Goal: Navigation & Orientation: Find specific page/section

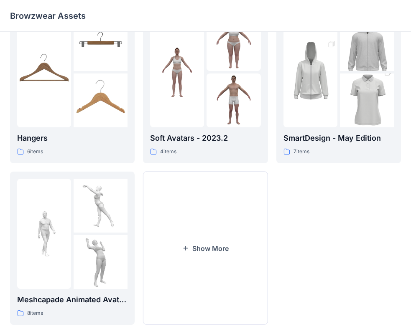
scroll to position [208, 0]
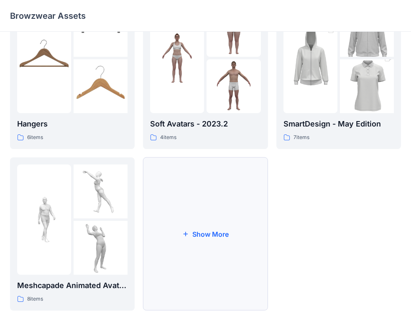
click at [216, 248] on button "Show More" at bounding box center [205, 234] width 125 height 153
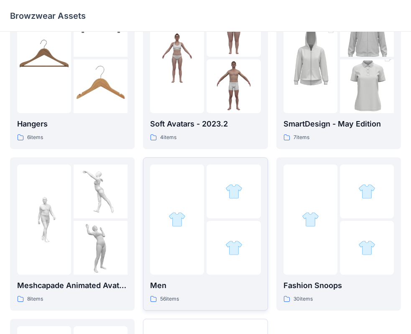
scroll to position [333, 0]
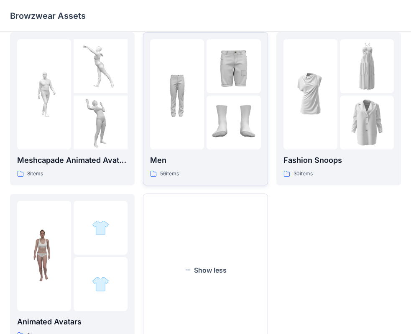
click at [235, 175] on div "56 items" at bounding box center [205, 174] width 110 height 9
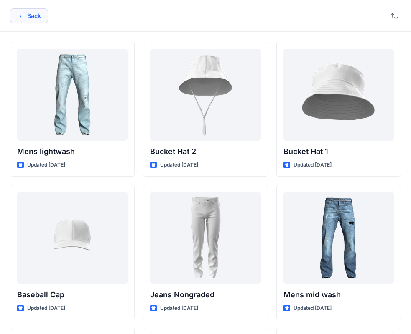
click at [42, 18] on button "Back" at bounding box center [29, 15] width 38 height 15
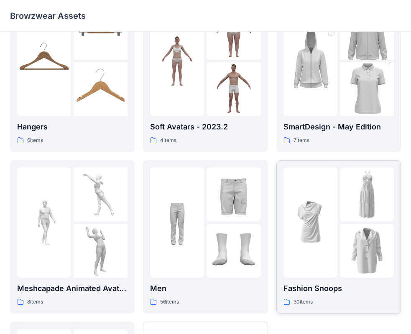
scroll to position [166, 0]
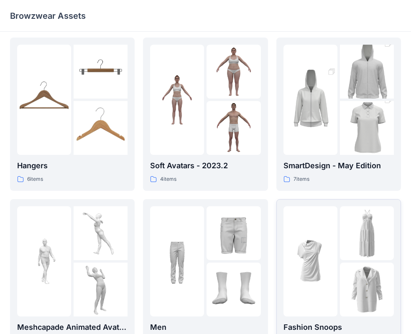
click at [309, 226] on div at bounding box center [310, 262] width 54 height 110
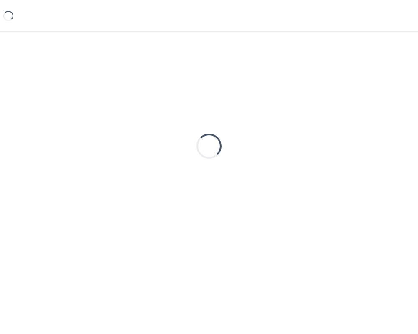
click at [309, 226] on div "Loading..." at bounding box center [209, 146] width 398 height 209
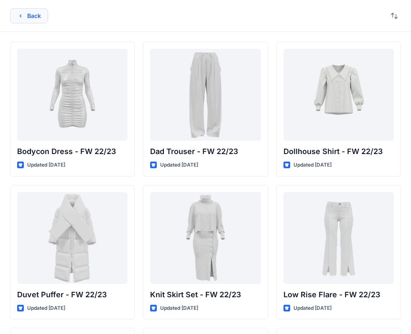
click at [37, 16] on button "Back" at bounding box center [29, 15] width 38 height 15
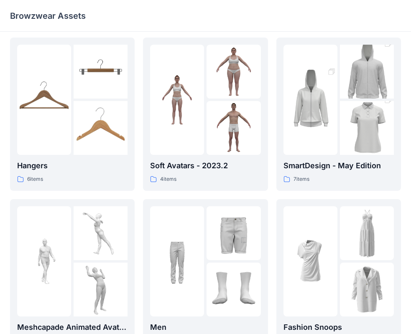
scroll to position [41, 0]
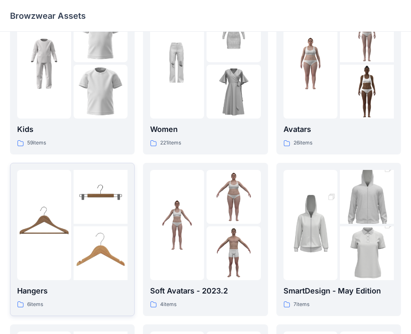
click at [71, 291] on p "Hangers" at bounding box center [72, 292] width 110 height 12
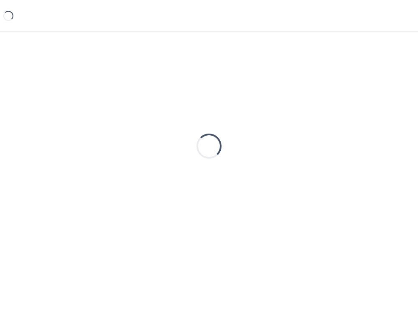
click at [71, 291] on div "Loading..." at bounding box center [209, 170] width 418 height 276
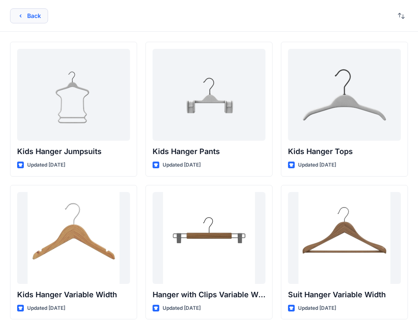
click at [42, 16] on button "Back" at bounding box center [29, 15] width 38 height 15
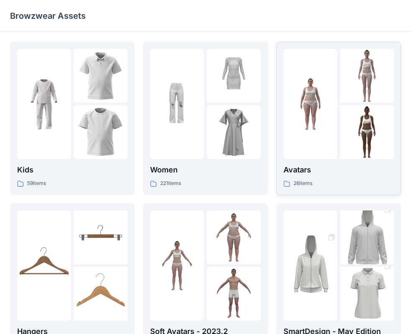
click at [327, 195] on link "Avatars 26 items" at bounding box center [338, 118] width 125 height 153
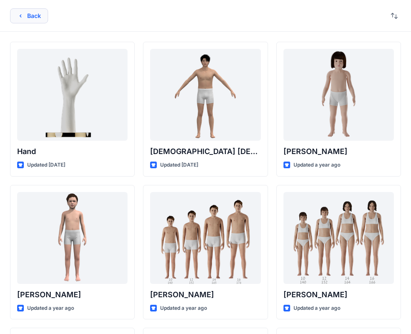
click at [34, 15] on button "Back" at bounding box center [29, 15] width 38 height 15
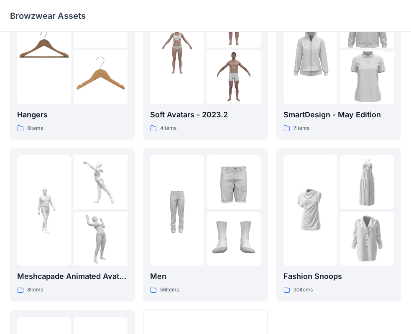
scroll to position [334, 0]
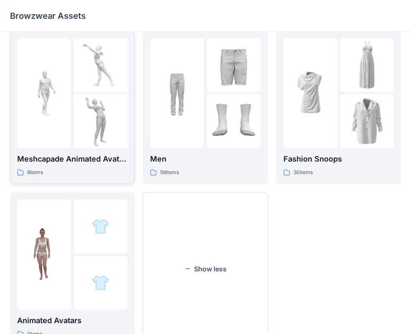
click at [77, 168] on div "Meshcapade Animated Avatars 8 items" at bounding box center [72, 165] width 110 height 24
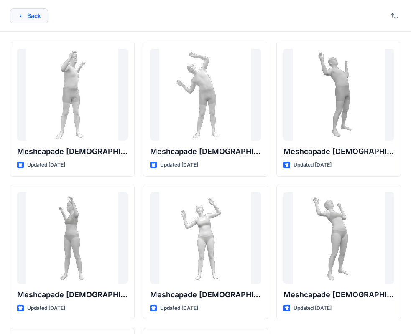
click at [44, 23] on button "Back" at bounding box center [29, 15] width 38 height 15
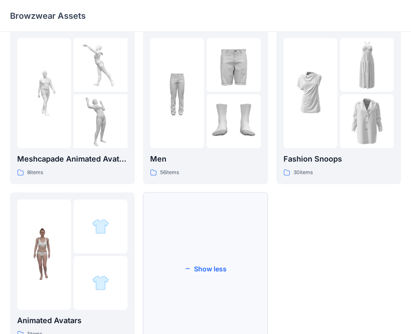
scroll to position [369, 0]
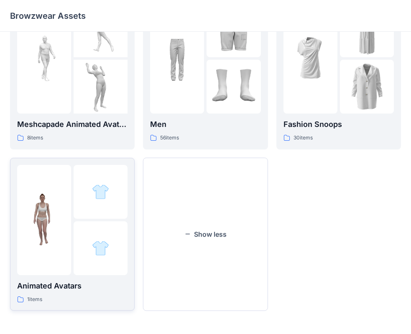
click at [70, 274] on div at bounding box center [44, 220] width 54 height 110
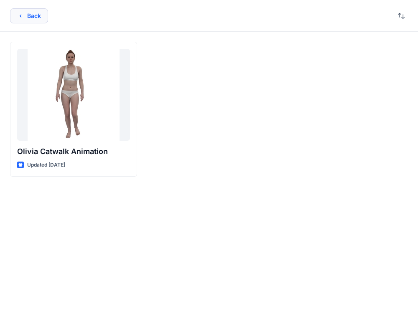
click at [28, 20] on button "Back" at bounding box center [29, 15] width 38 height 15
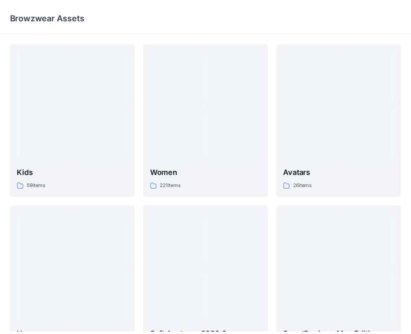
scroll to position [369, 0]
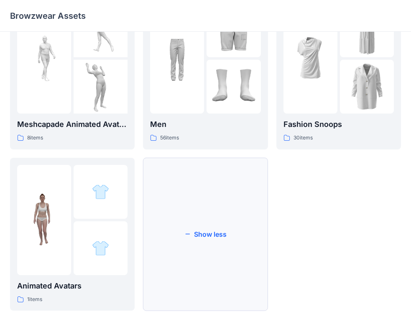
click at [205, 237] on button "Show less" at bounding box center [205, 234] width 125 height 153
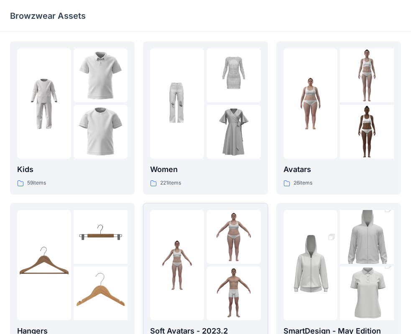
scroll to position [0, 0]
click at [191, 176] on div "Women 221 items" at bounding box center [205, 176] width 110 height 24
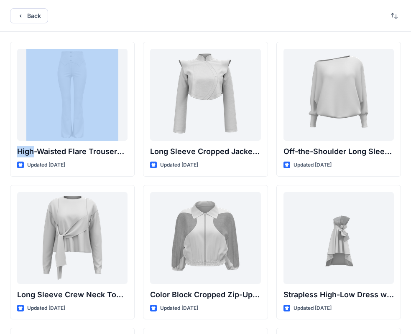
click at [33, 23] on div "Back" at bounding box center [205, 16] width 411 height 32
click at [34, 20] on button "Back" at bounding box center [29, 15] width 38 height 15
